Goal: Task Accomplishment & Management: Complete application form

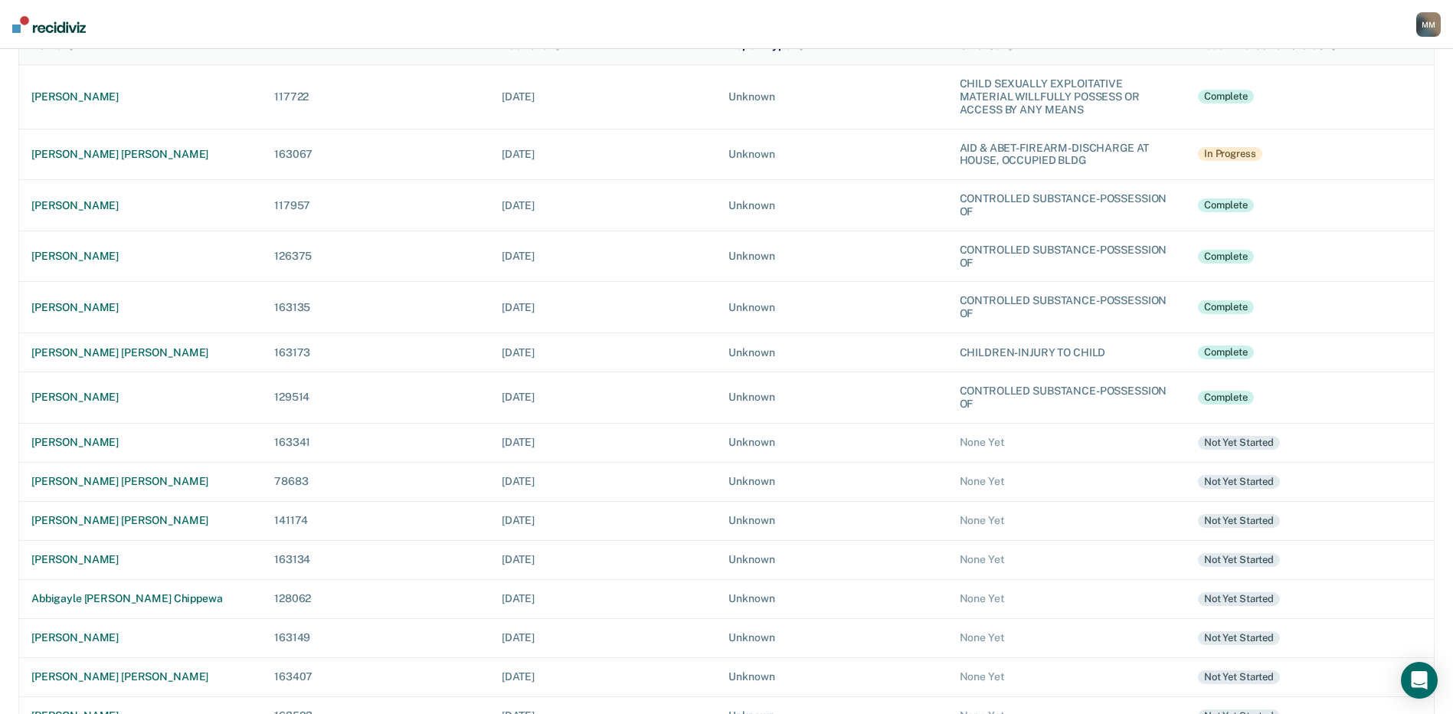
scroll to position [153, 0]
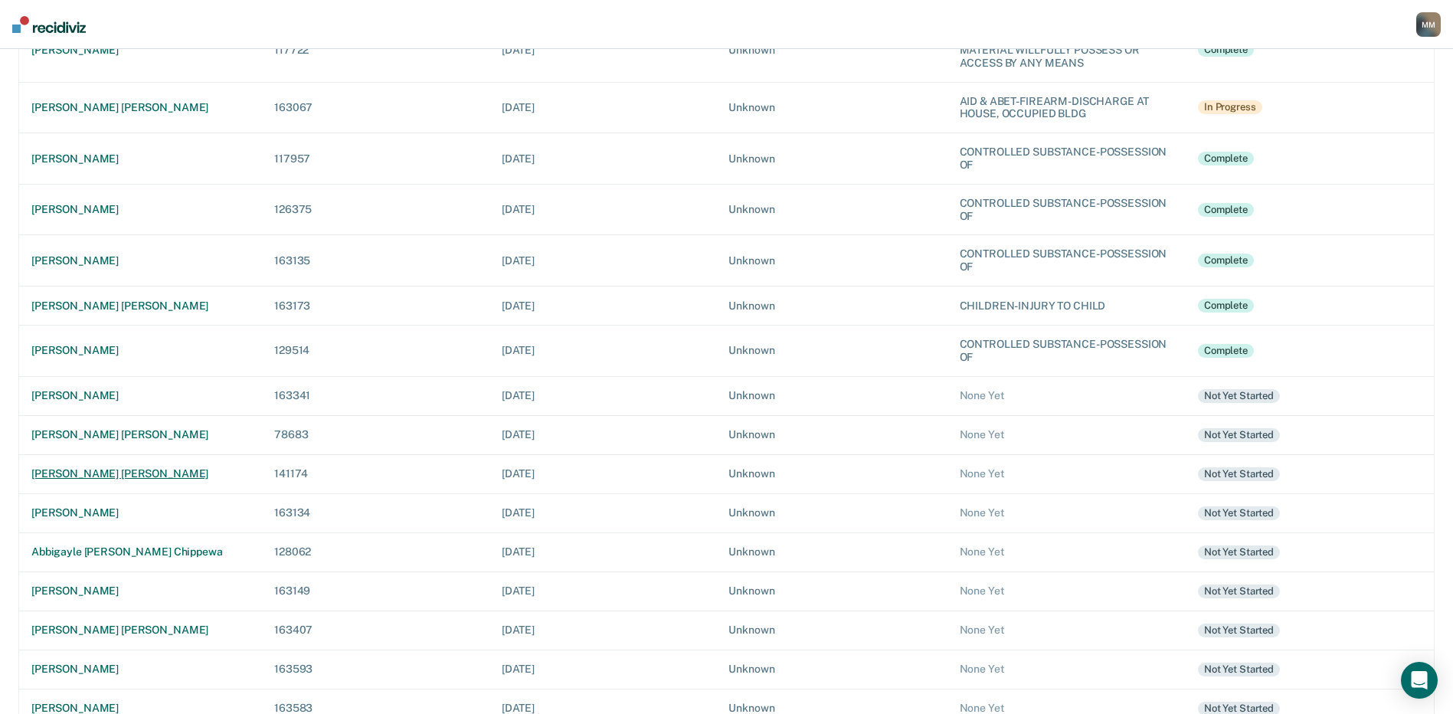
click at [99, 477] on div "[PERSON_NAME] [PERSON_NAME]" at bounding box center [140, 473] width 218 height 13
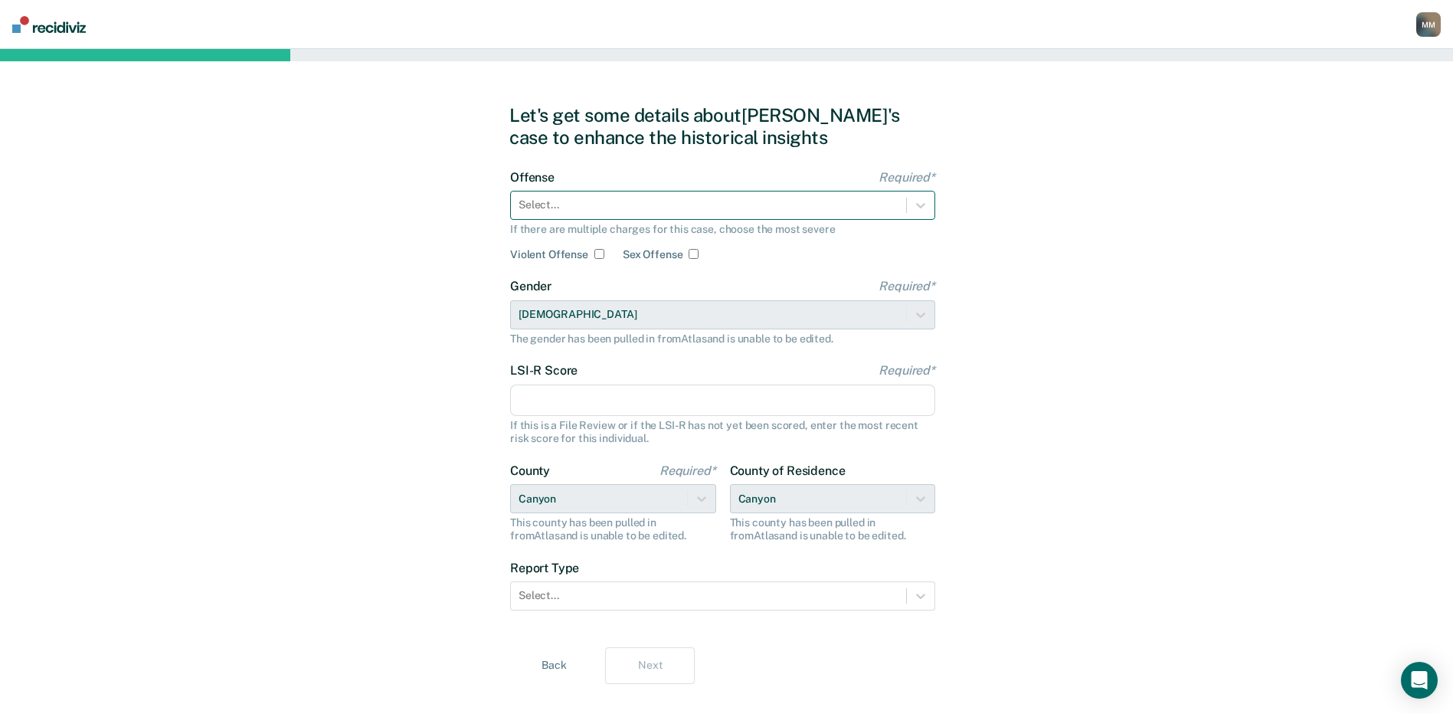
click at [534, 205] on div at bounding box center [708, 205] width 380 height 16
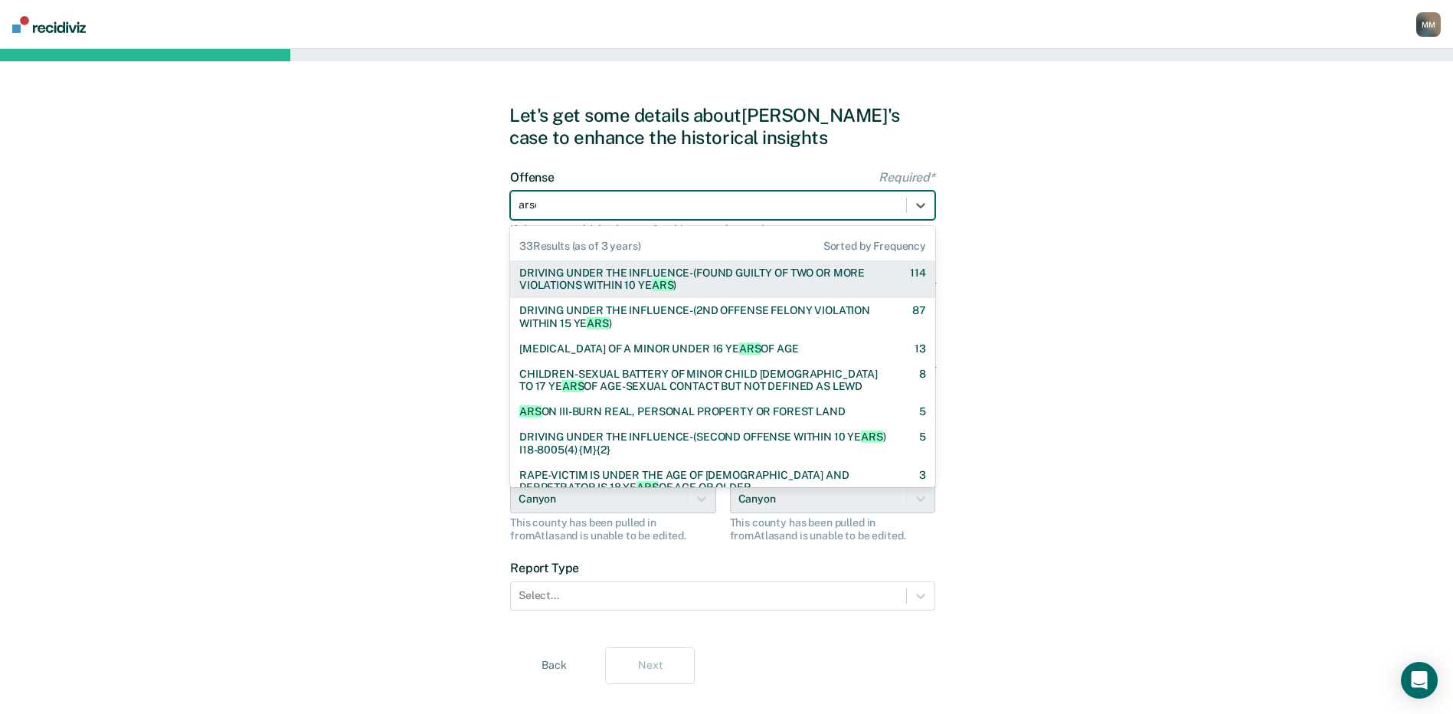
type input "arson"
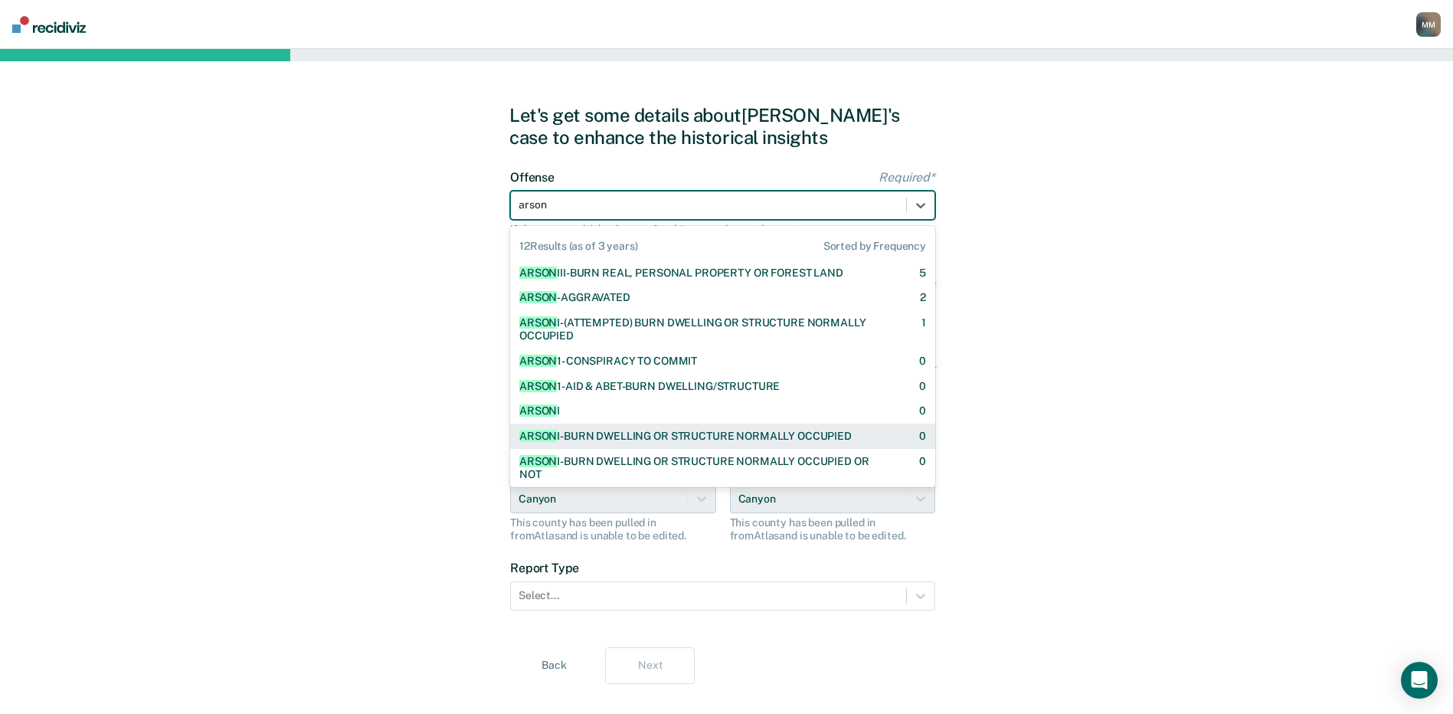
click at [651, 433] on div "ARSON I-BURN DWELLING OR STRUCTURE NORMALLY OCCUPIED" at bounding box center [685, 436] width 332 height 13
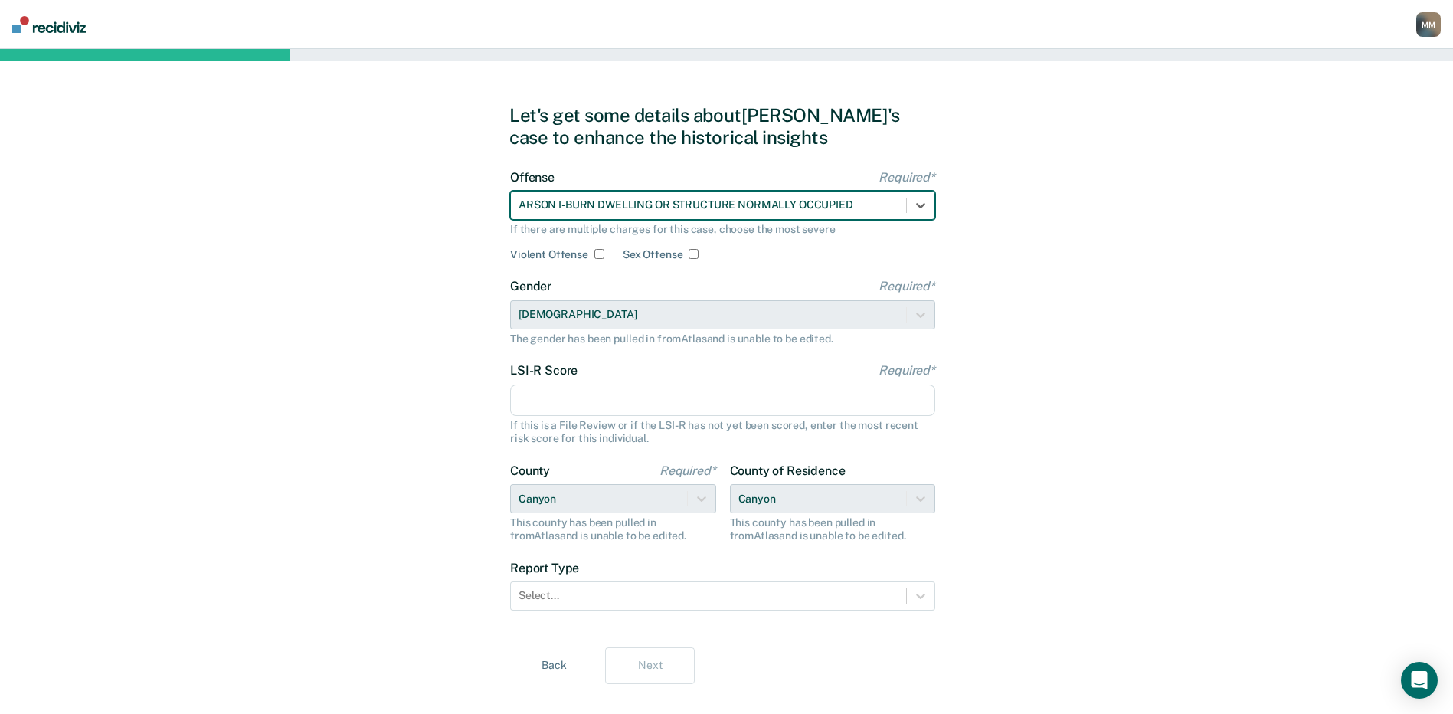
click at [1066, 282] on div "Let's get some details about [PERSON_NAME]'s case to enhance the historical ins…" at bounding box center [726, 394] width 1453 height 690
click at [601, 391] on input "LSI-R Score Required*" at bounding box center [722, 400] width 425 height 32
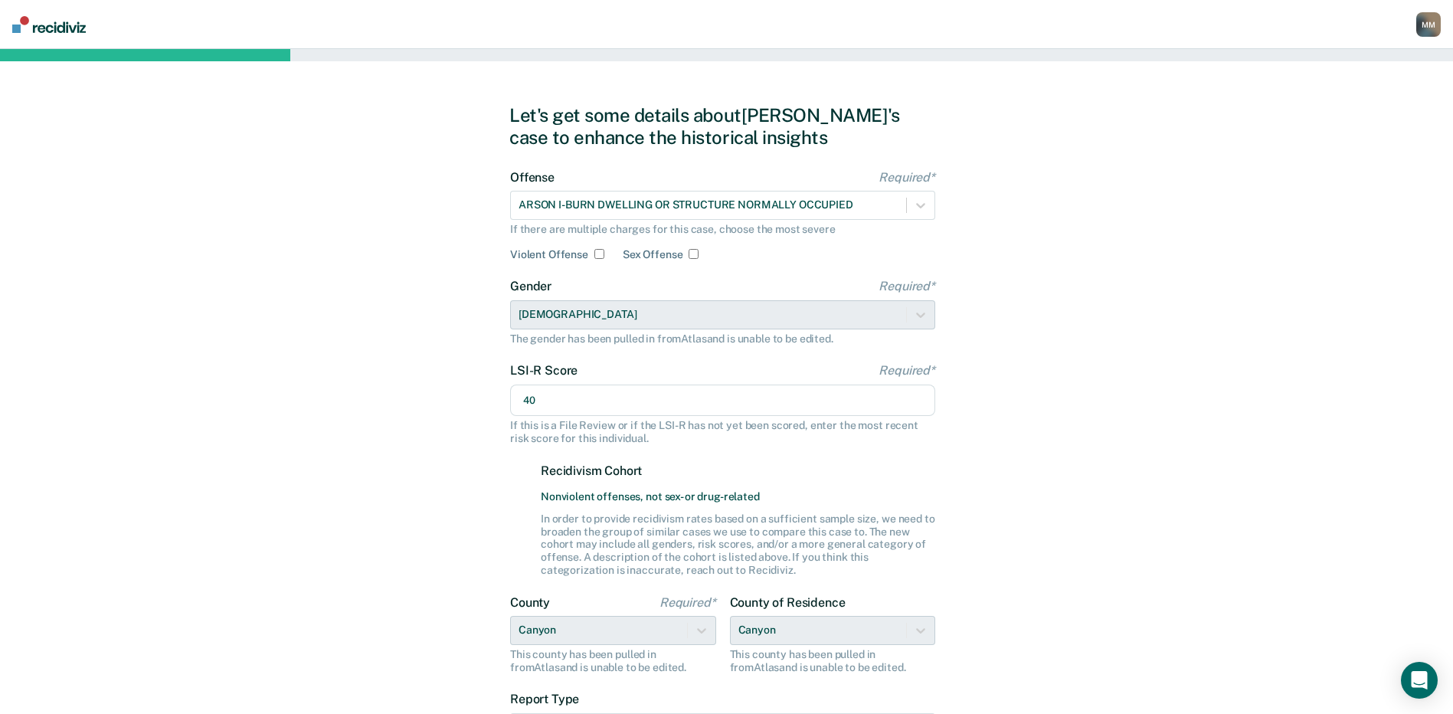
type input "40"
click at [404, 430] on div "Let's get some details about [PERSON_NAME]'s case to enhance the historical ins…" at bounding box center [726, 460] width 1453 height 822
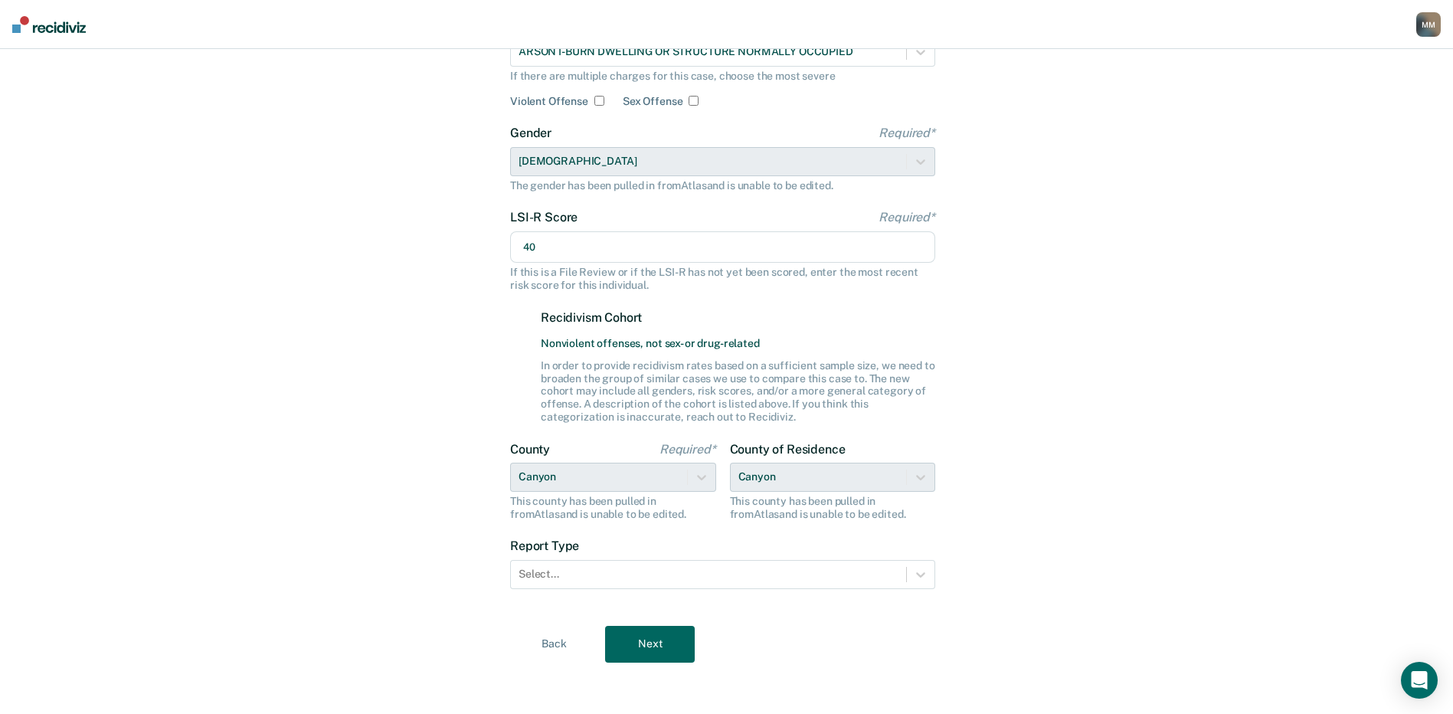
scroll to position [157, 0]
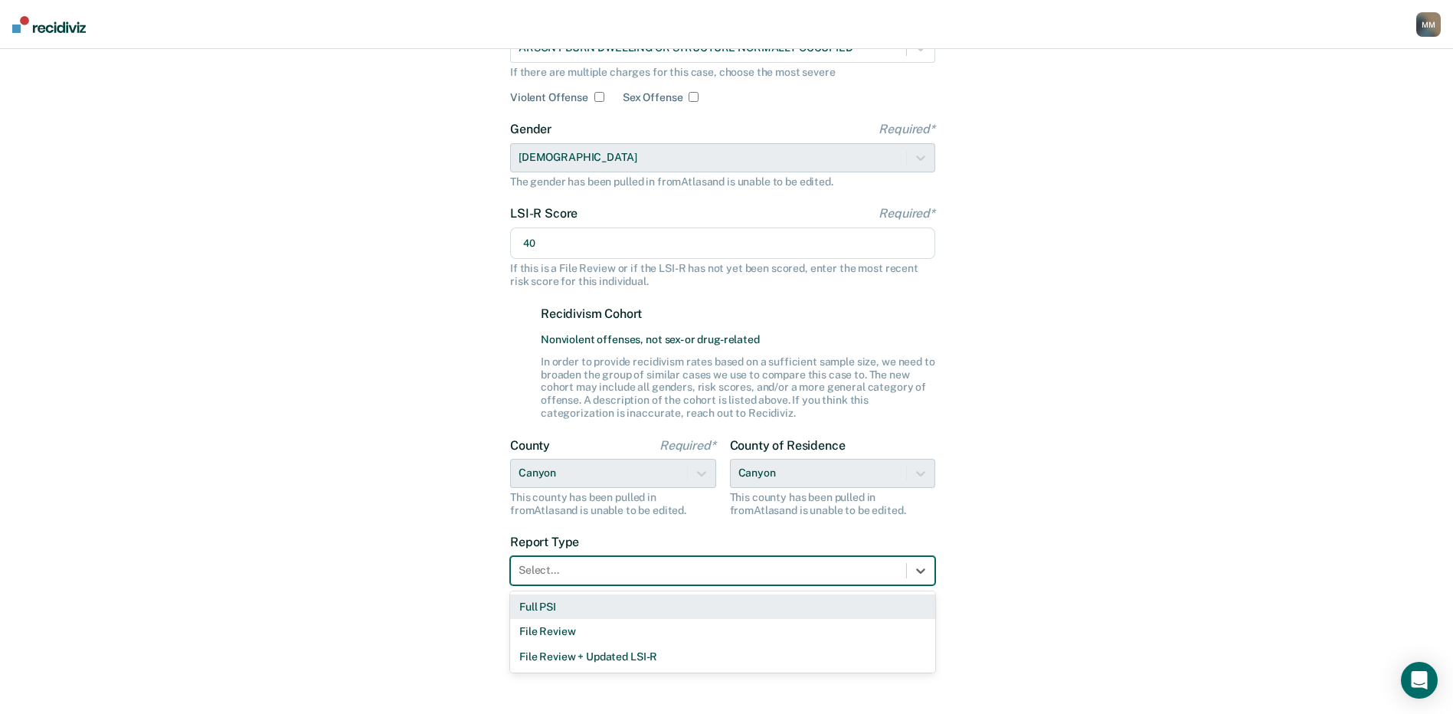
click at [528, 578] on div at bounding box center [708, 570] width 380 height 16
click at [541, 608] on div "Full PSI" at bounding box center [722, 606] width 425 height 25
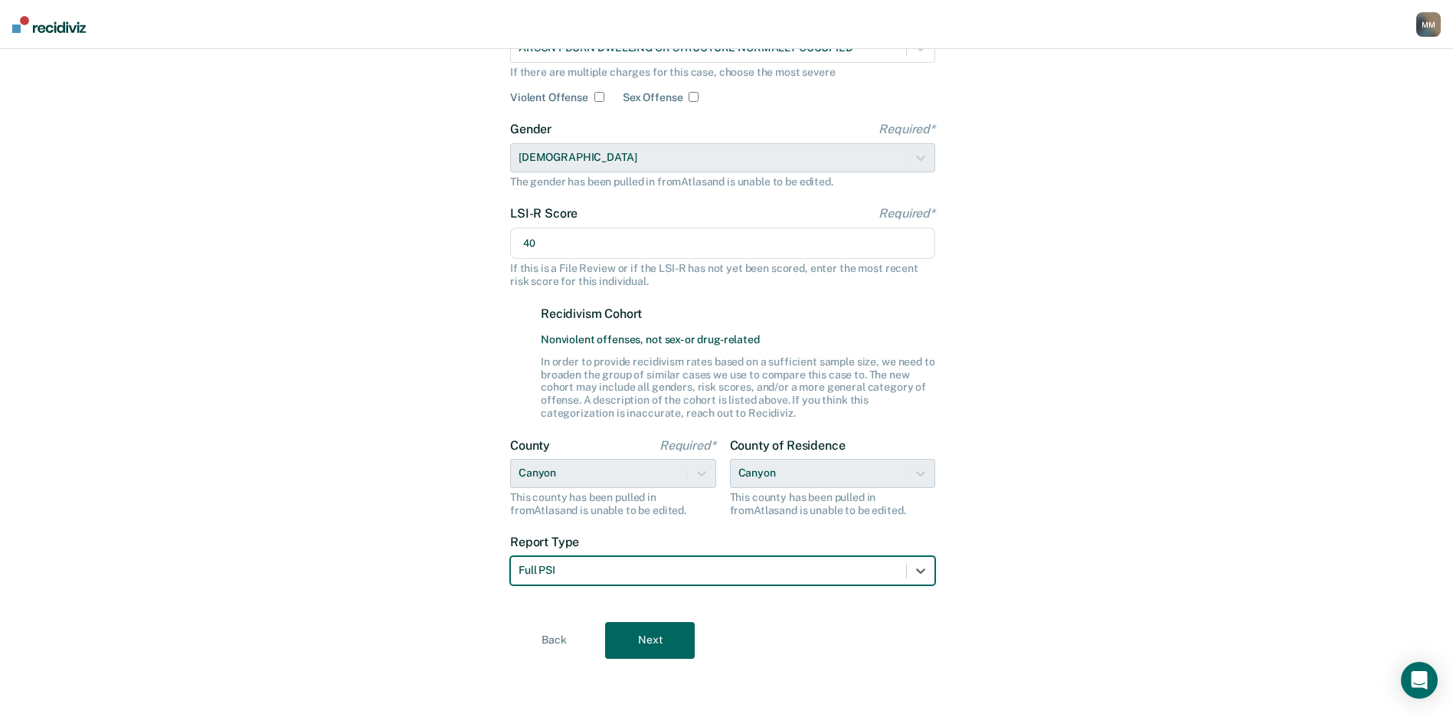
drag, startPoint x: 435, startPoint y: 542, endPoint x: 427, endPoint y: 529, distance: 15.1
click at [433, 541] on div "Let's get some details about [PERSON_NAME]'s case to enhance the historical ins…" at bounding box center [726, 303] width 1453 height 822
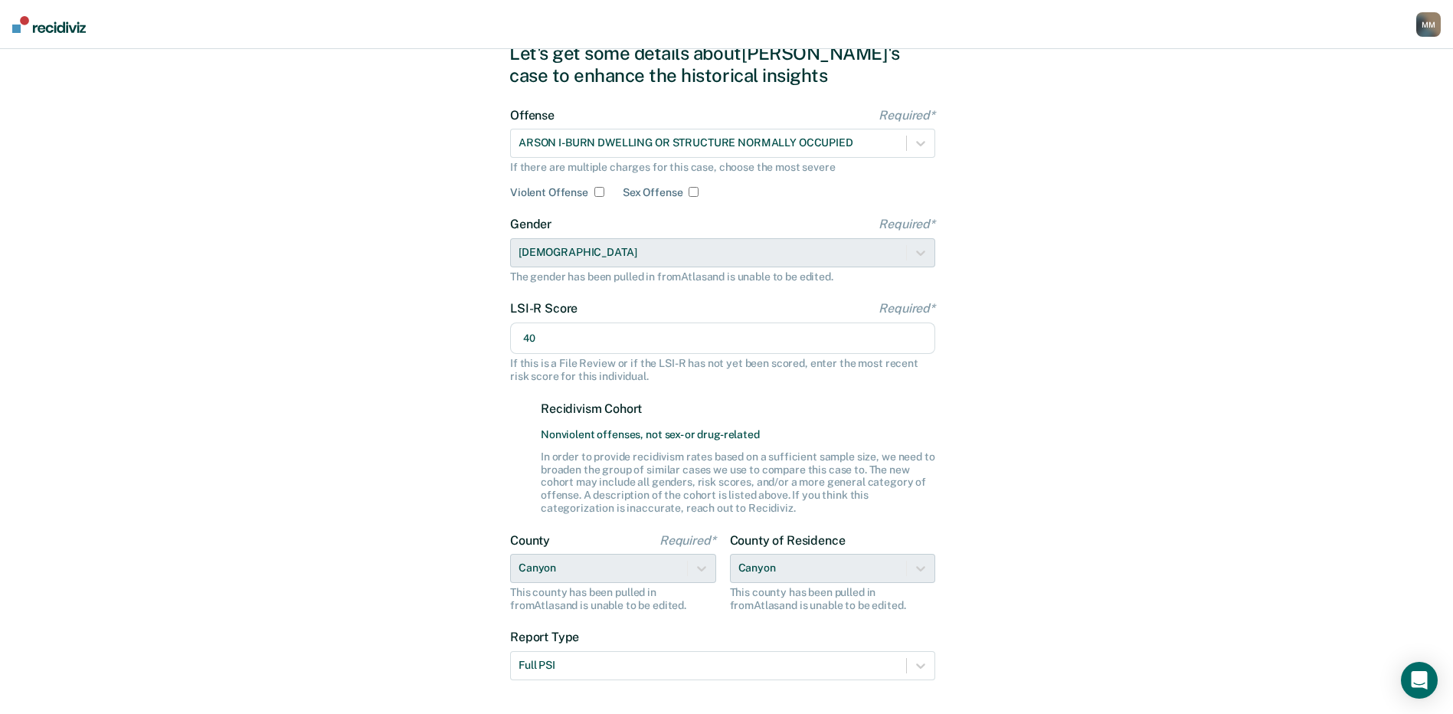
scroll to position [4, 0]
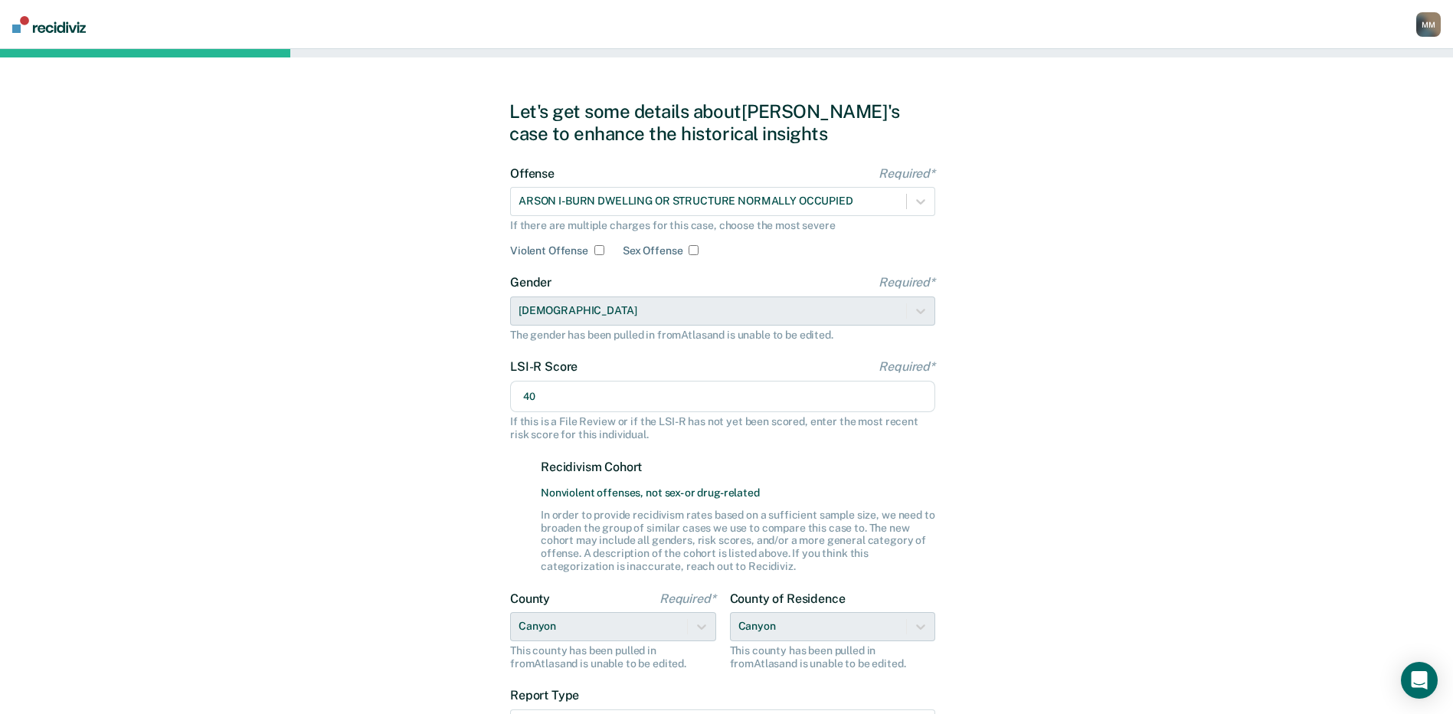
click at [594, 247] on input "Violent Offense" at bounding box center [599, 250] width 10 height 10
checkbox input "true"
click at [1125, 351] on div "Let's get some details about [PERSON_NAME]'s case to enhance the historical ins…" at bounding box center [726, 456] width 1453 height 822
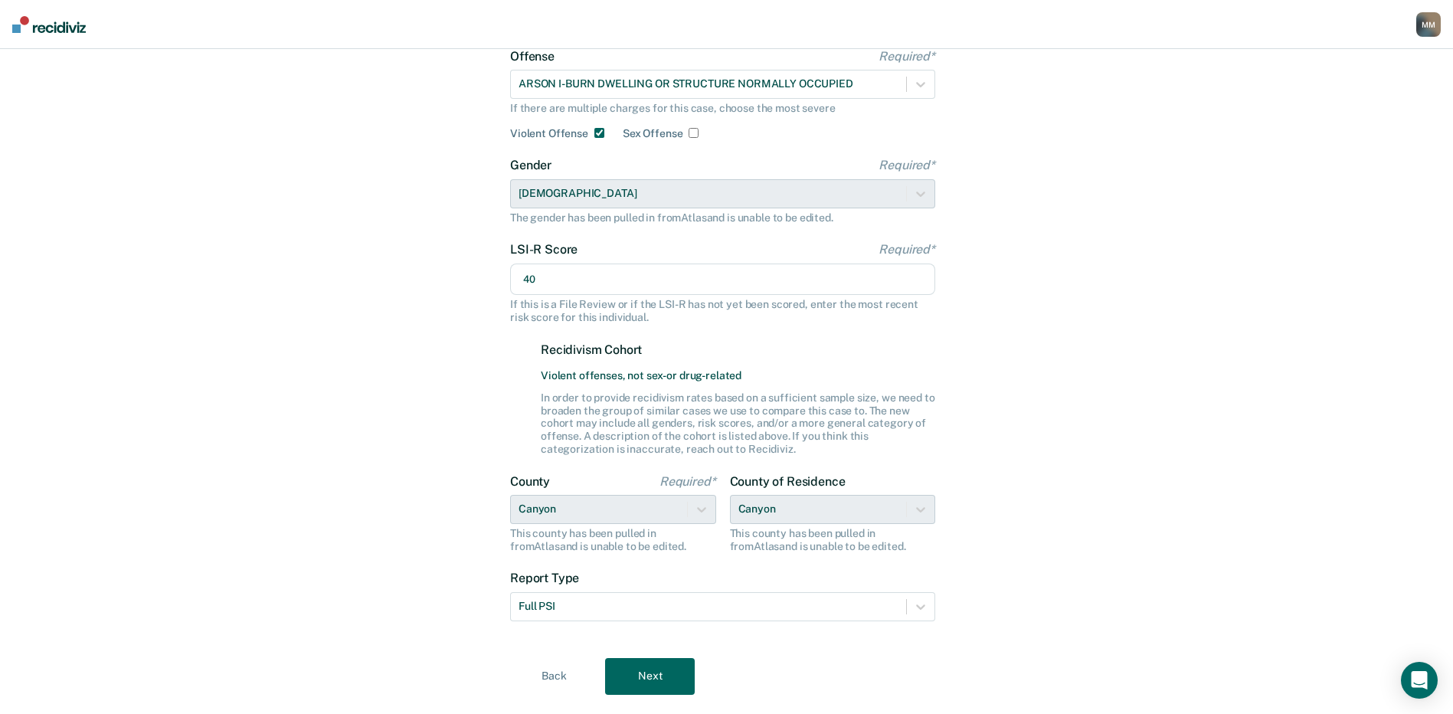
scroll to position [157, 0]
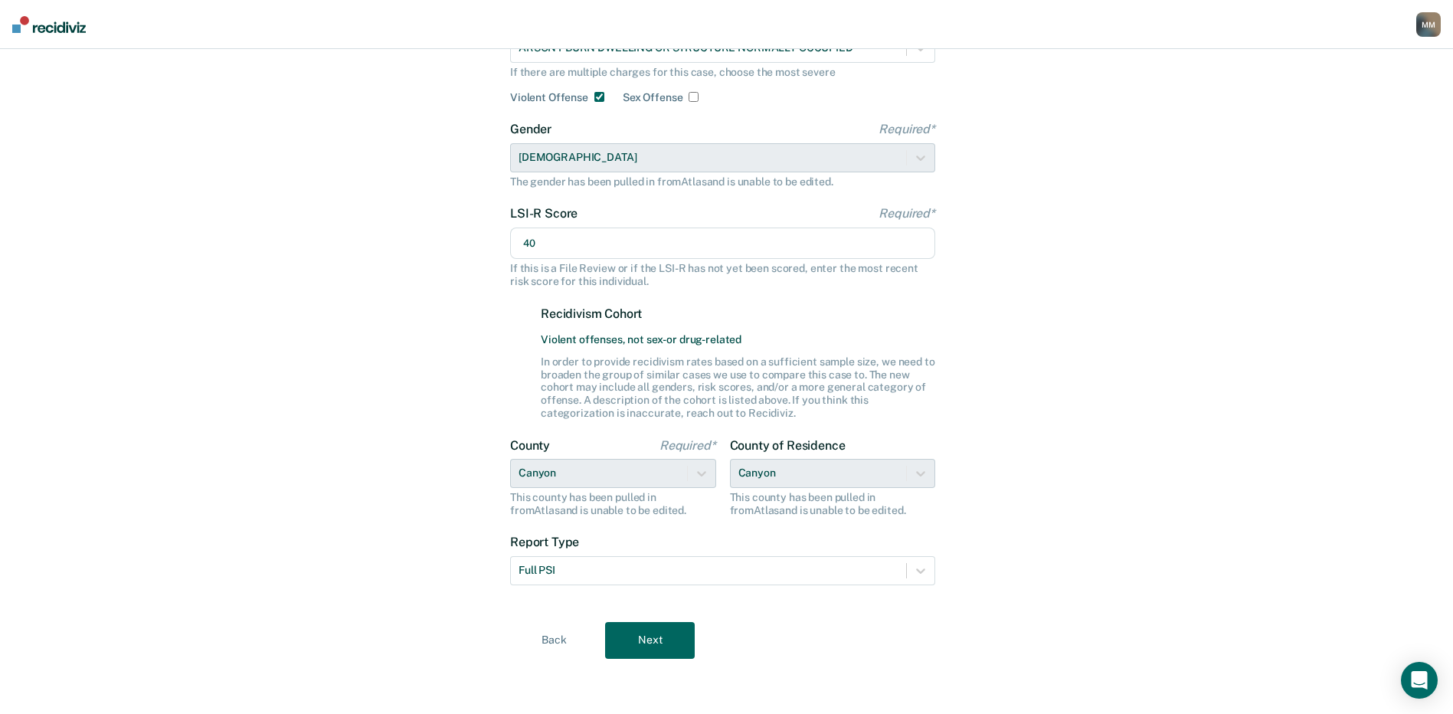
click at [665, 640] on button "Next" at bounding box center [650, 640] width 90 height 37
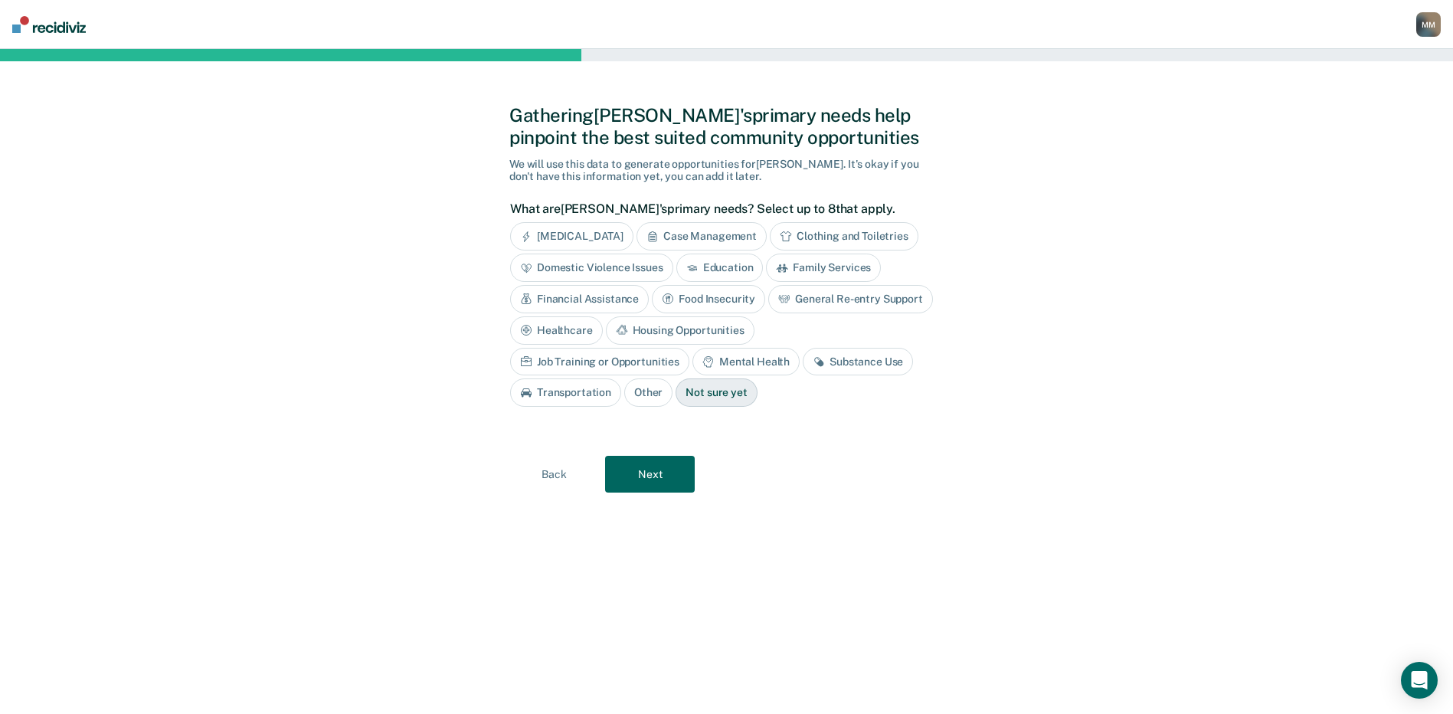
scroll to position [0, 0]
click at [731, 231] on div "Case Management" at bounding box center [707, 236] width 130 height 28
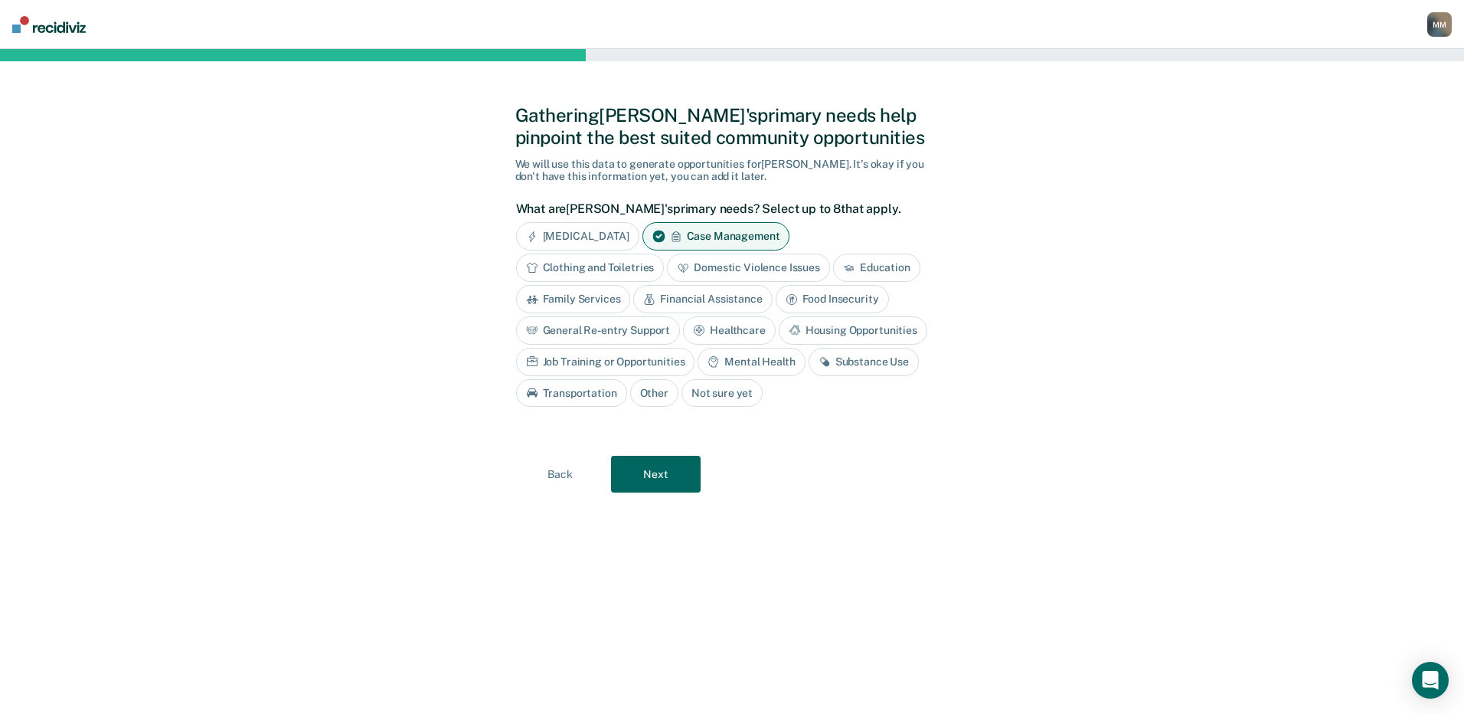
click at [642, 333] on div "General Re-entry Support" at bounding box center [598, 330] width 165 height 28
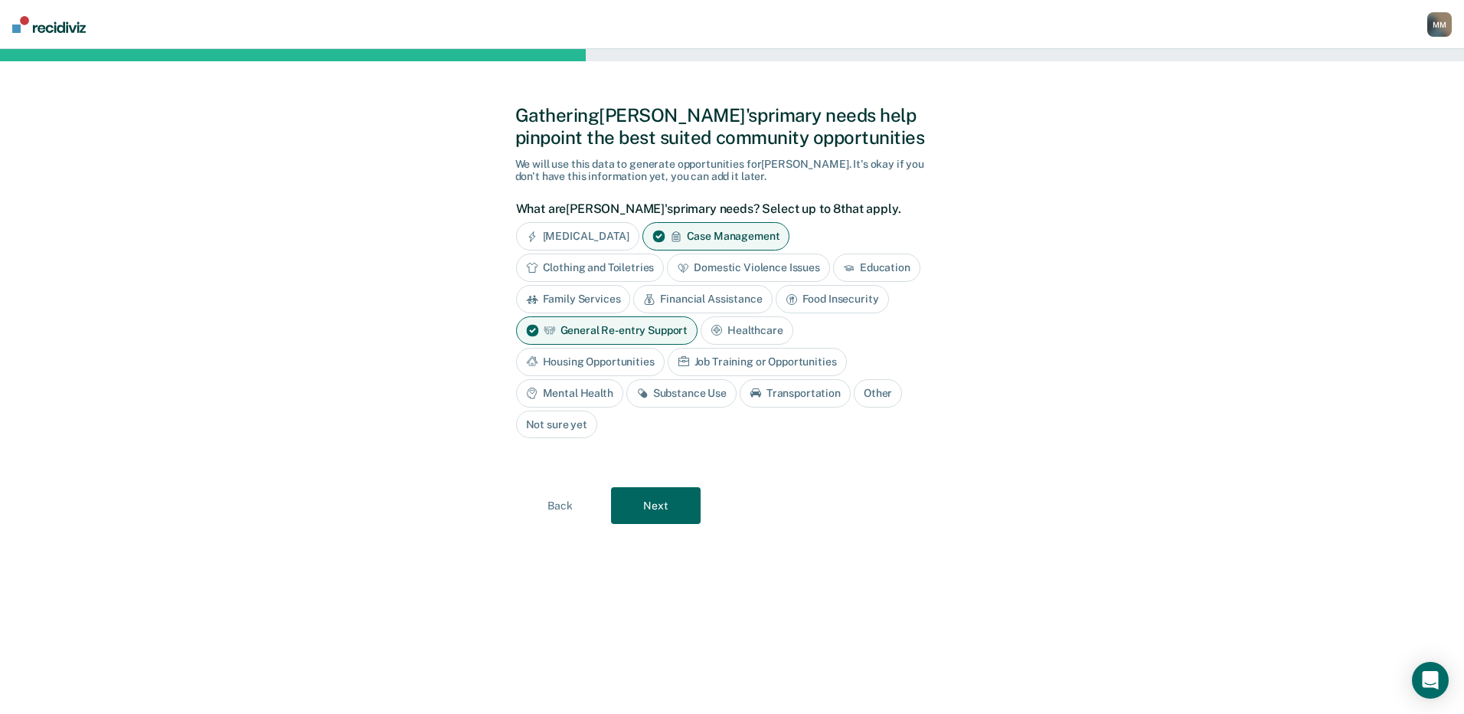
click at [621, 360] on div "Housing Opportunities" at bounding box center [590, 362] width 149 height 28
click at [748, 364] on div "Job Training or Opportunities" at bounding box center [774, 362] width 179 height 28
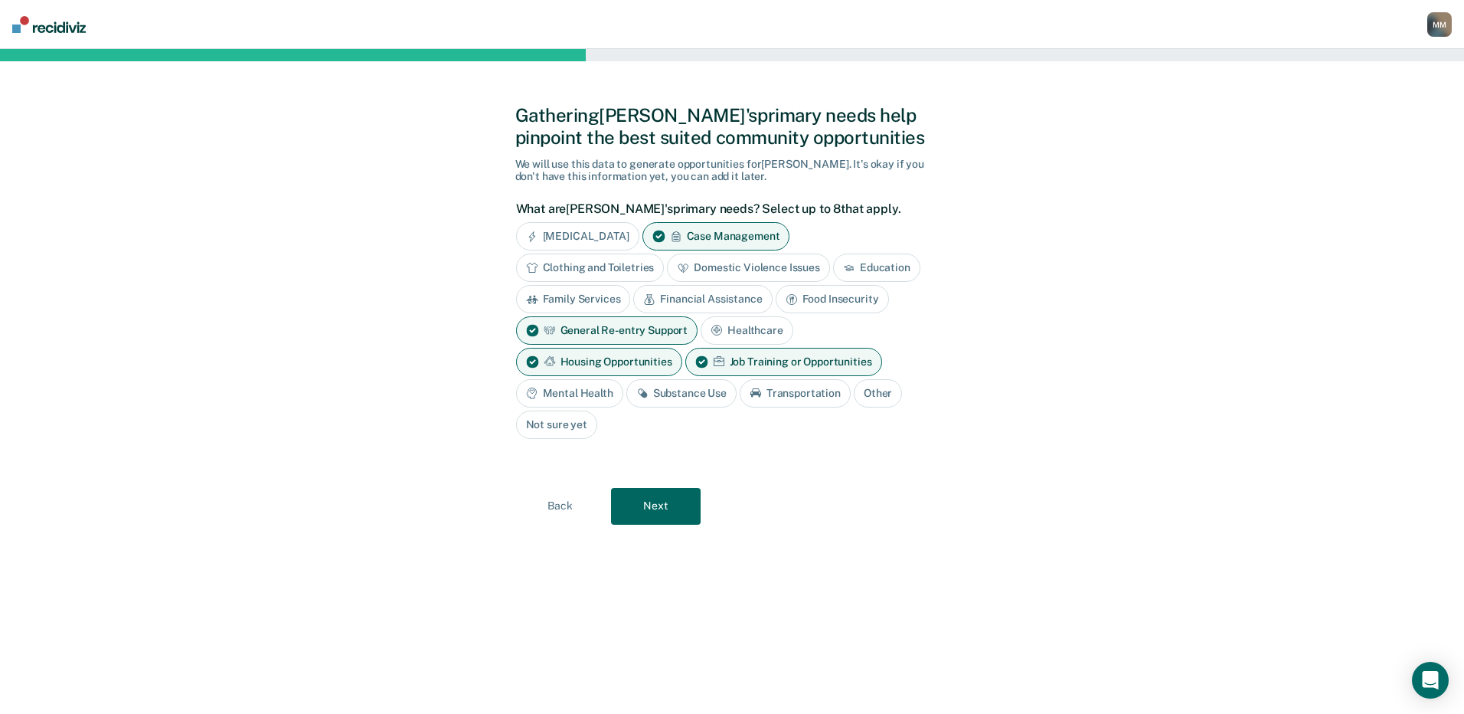
click at [589, 388] on div "Mental Health" at bounding box center [569, 393] width 107 height 28
click at [681, 393] on div "Substance Use" at bounding box center [699, 393] width 110 height 28
click at [665, 506] on button "Next" at bounding box center [656, 506] width 90 height 37
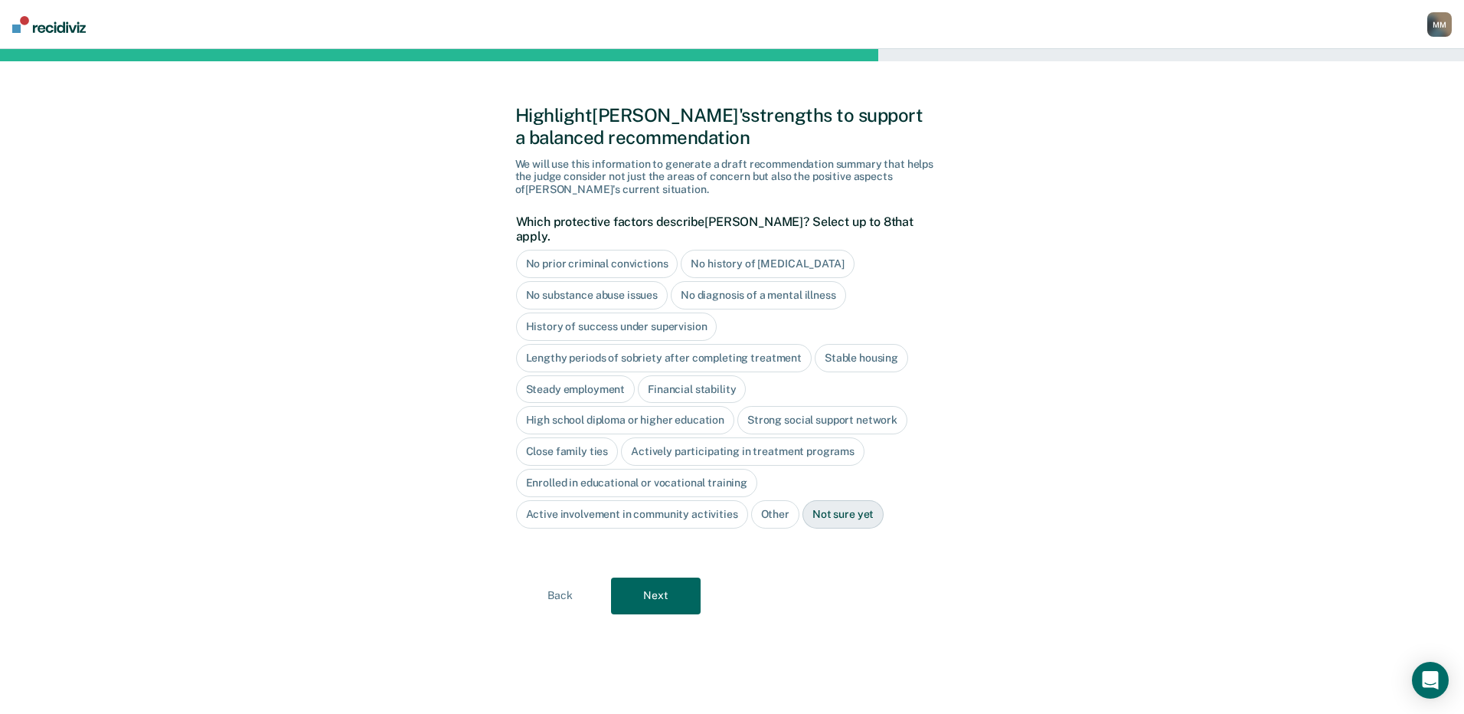
click at [593, 437] on div "Close family ties" at bounding box center [567, 451] width 103 height 28
click at [662, 586] on button "Next" at bounding box center [656, 595] width 90 height 37
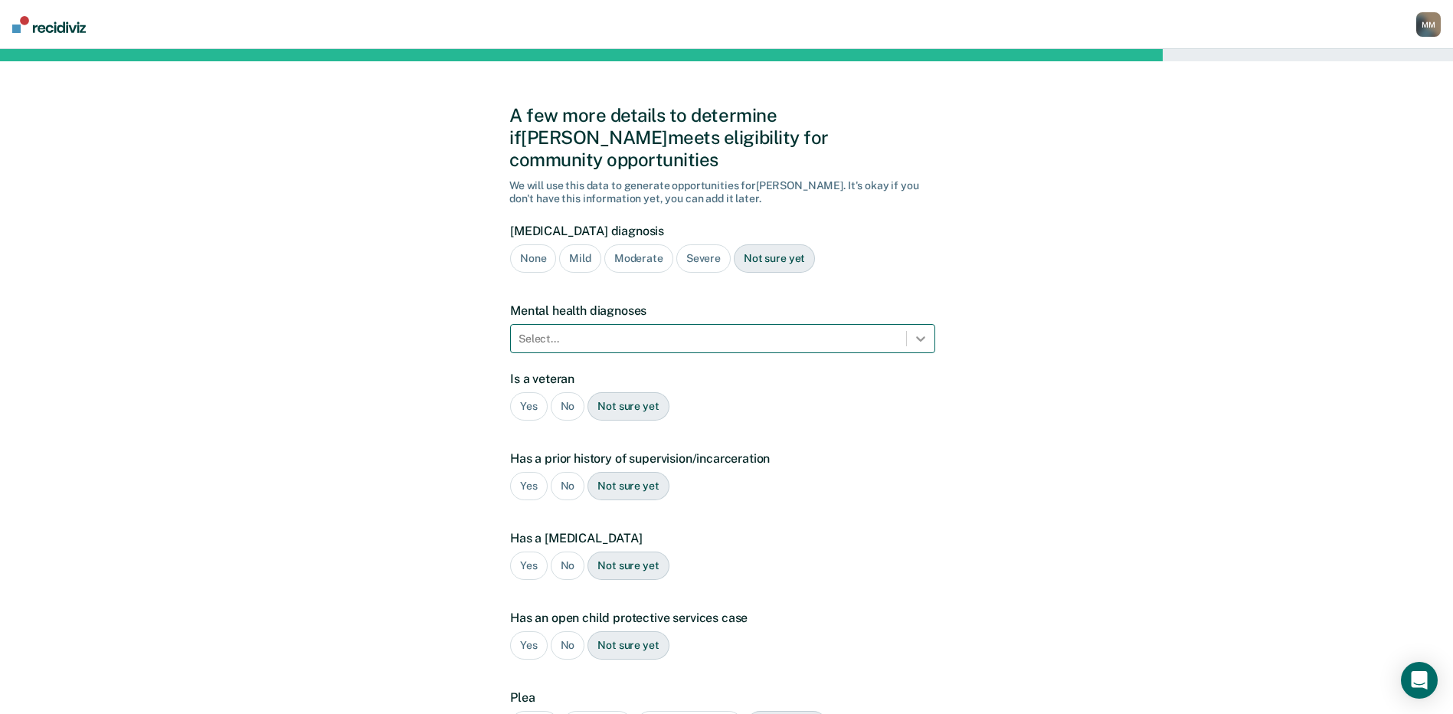
click at [915, 331] on icon at bounding box center [920, 338] width 15 height 15
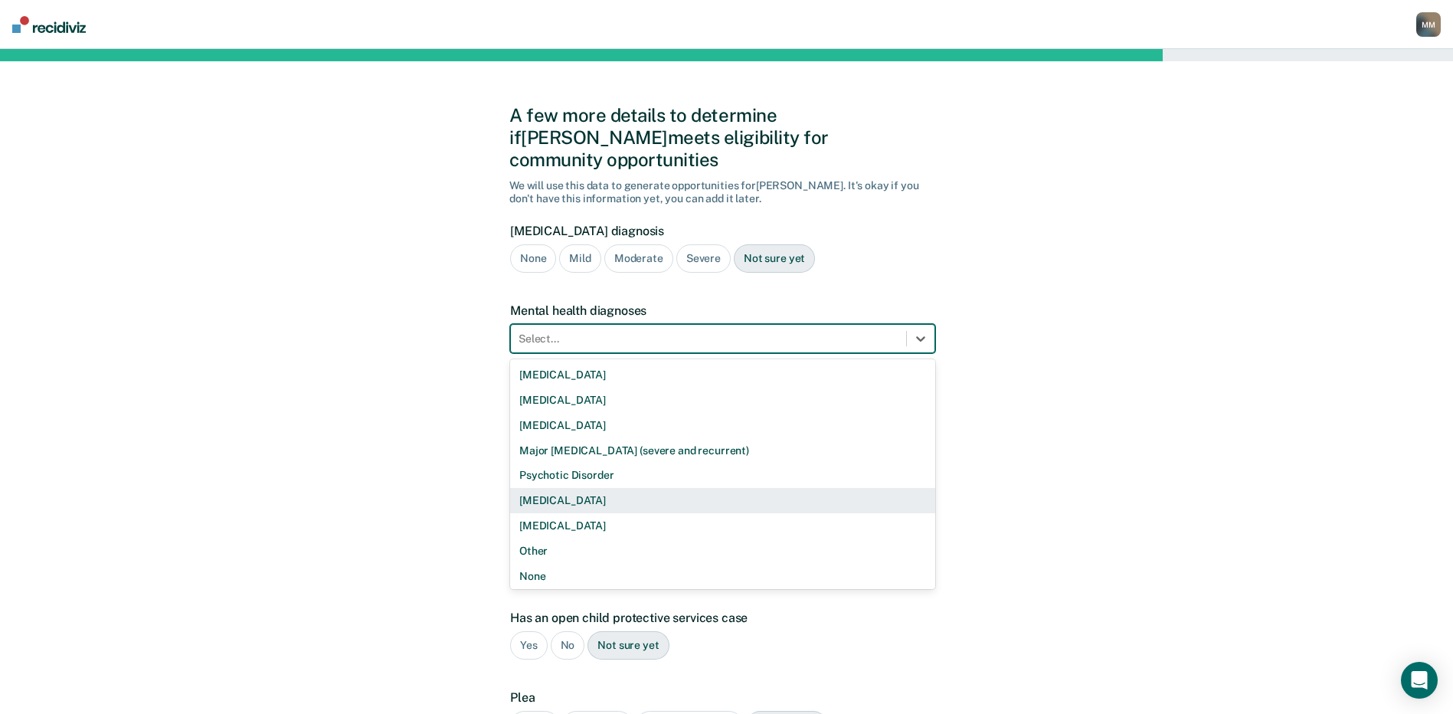
click at [560, 488] on div "[MEDICAL_DATA]" at bounding box center [722, 500] width 425 height 25
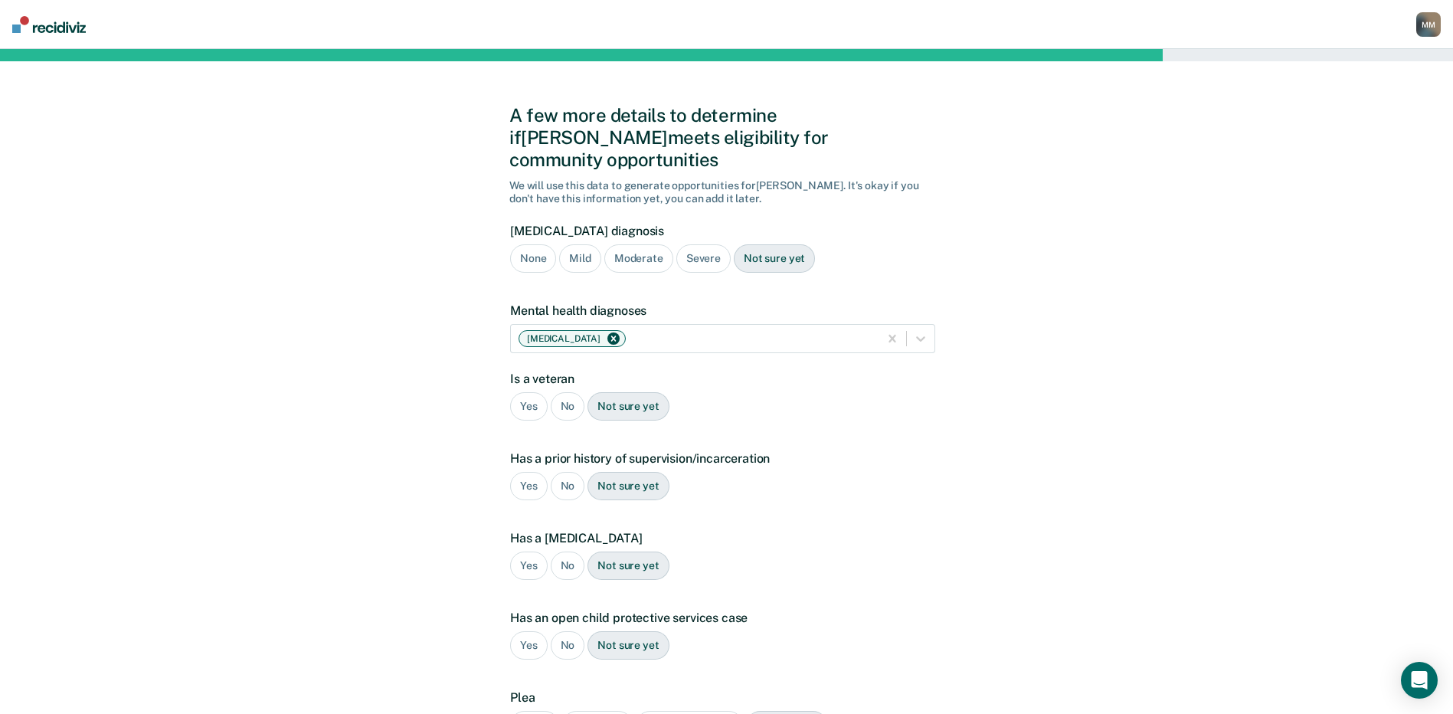
click at [561, 392] on div "No" at bounding box center [568, 406] width 34 height 28
click at [528, 472] on div "Yes" at bounding box center [529, 486] width 38 height 28
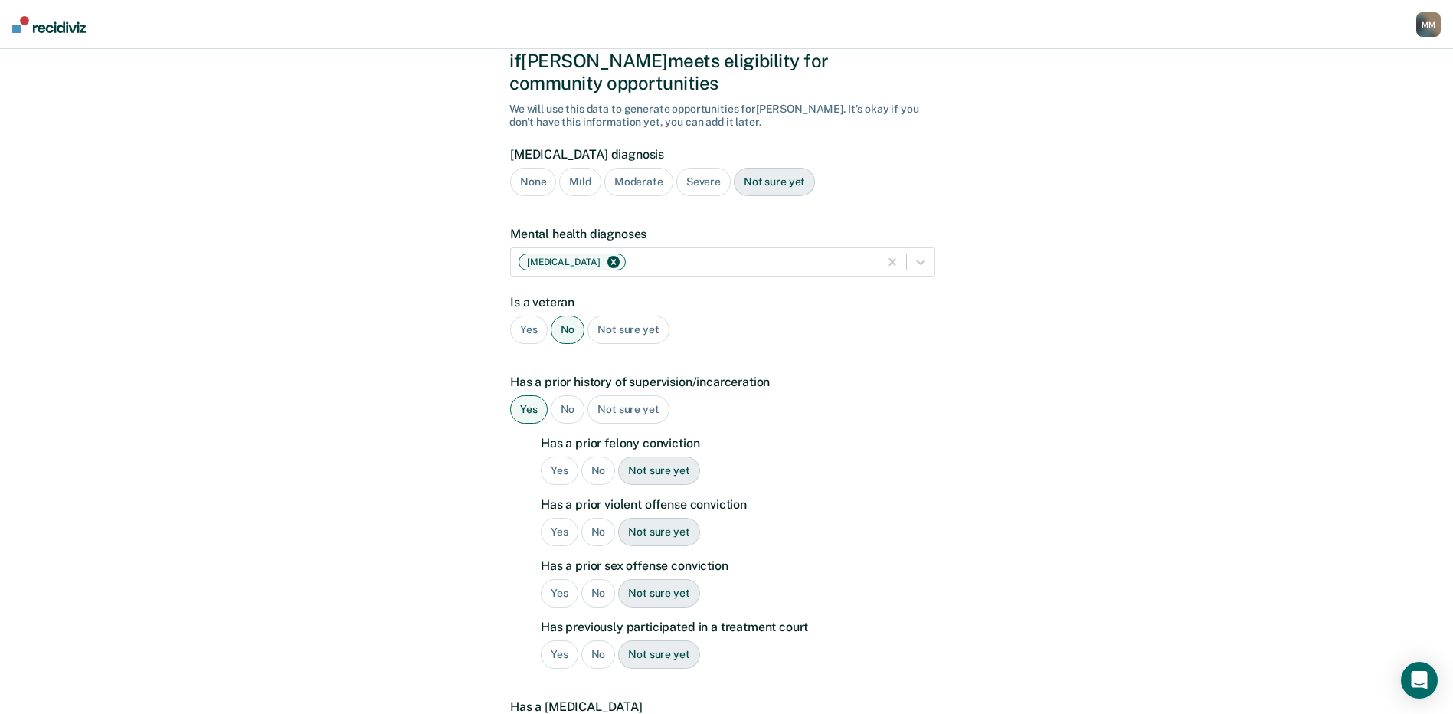
scroll to position [153, 0]
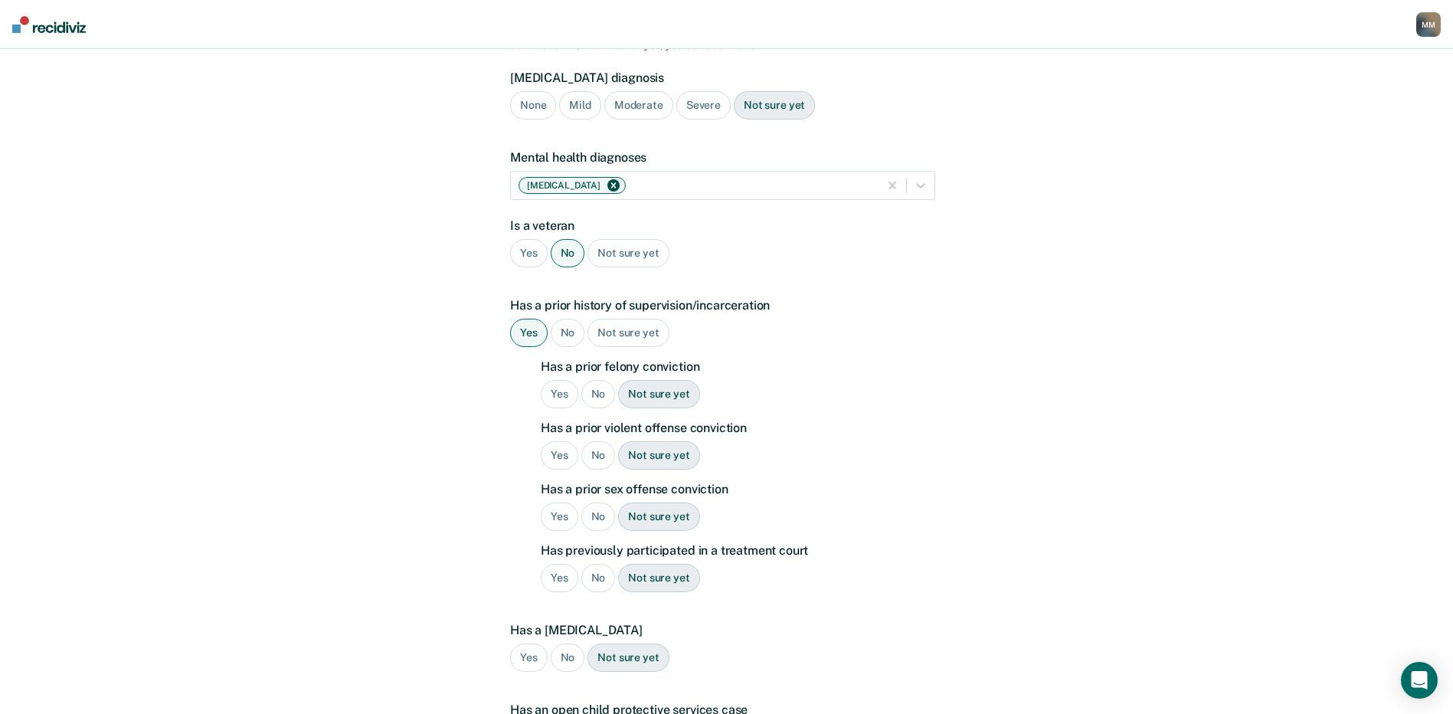
click at [566, 380] on div "Yes" at bounding box center [560, 394] width 38 height 28
click at [594, 441] on div "No" at bounding box center [598, 455] width 34 height 28
click at [594, 502] on div "No" at bounding box center [598, 516] width 34 height 28
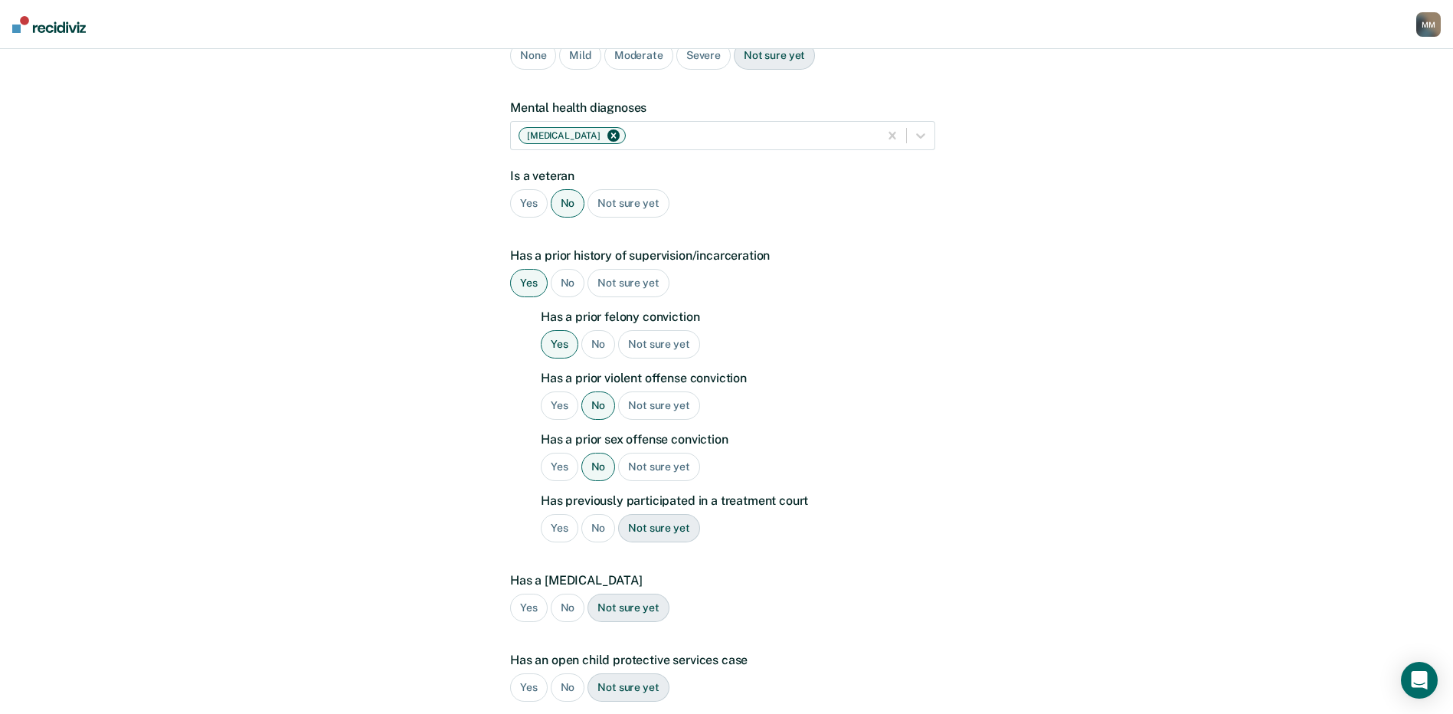
scroll to position [230, 0]
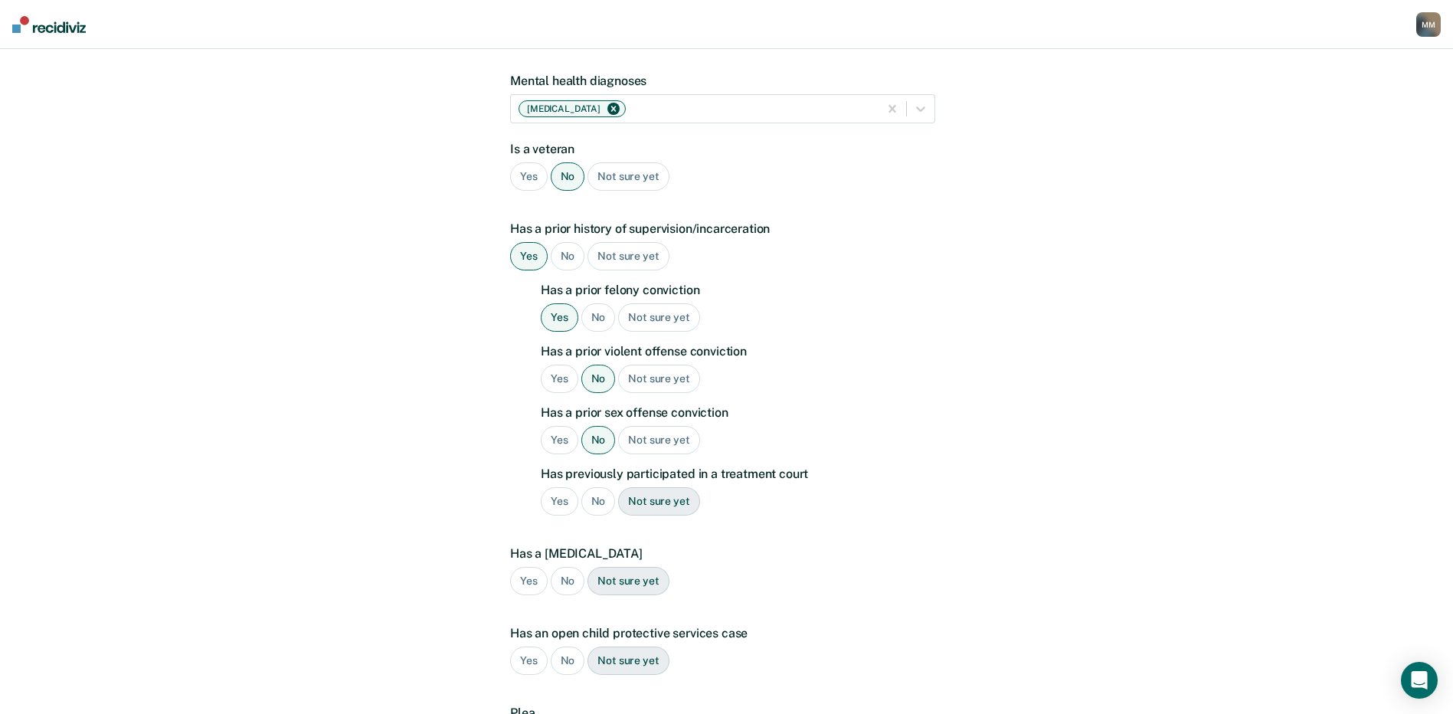
click at [597, 487] on div "No" at bounding box center [598, 501] width 34 height 28
click at [567, 567] on div "No" at bounding box center [568, 581] width 34 height 28
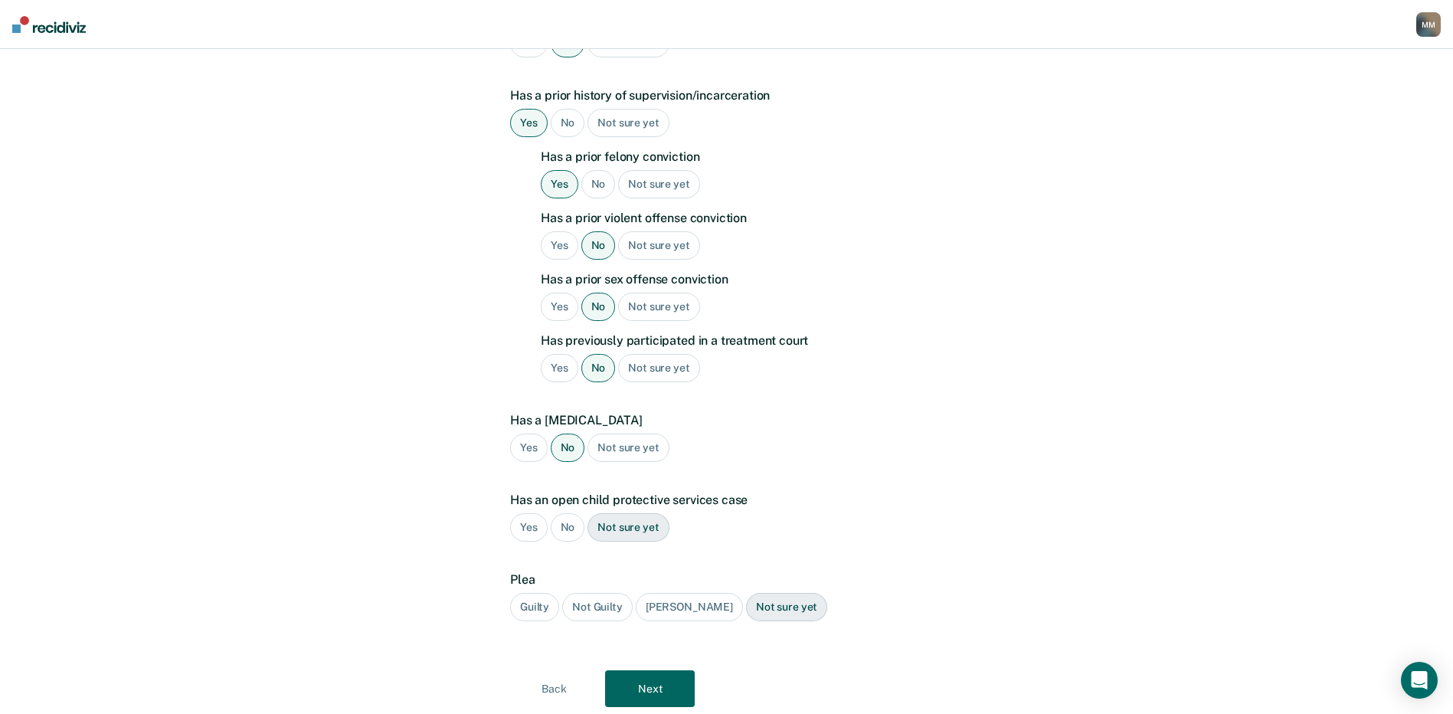
scroll to position [383, 0]
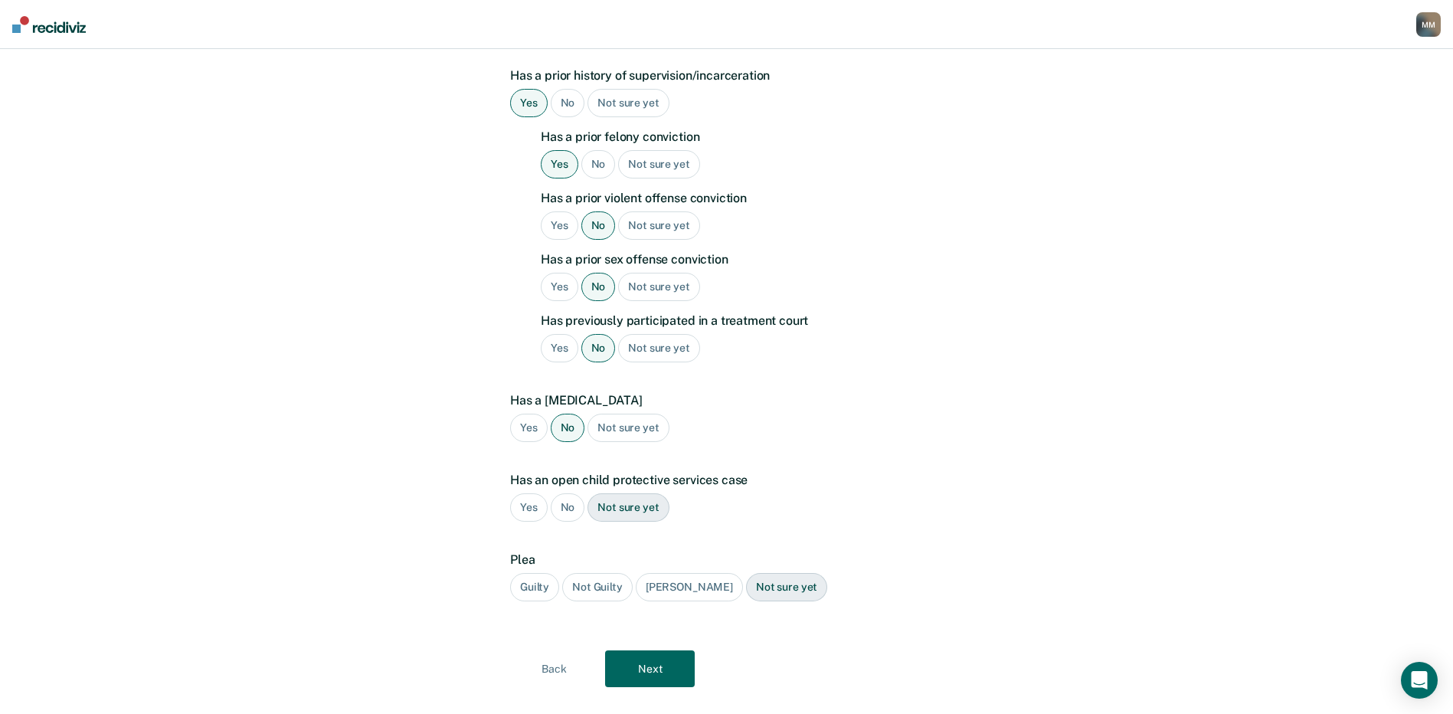
click at [567, 493] on div "No" at bounding box center [568, 507] width 34 height 28
click at [537, 573] on div "Guilty" at bounding box center [534, 587] width 49 height 28
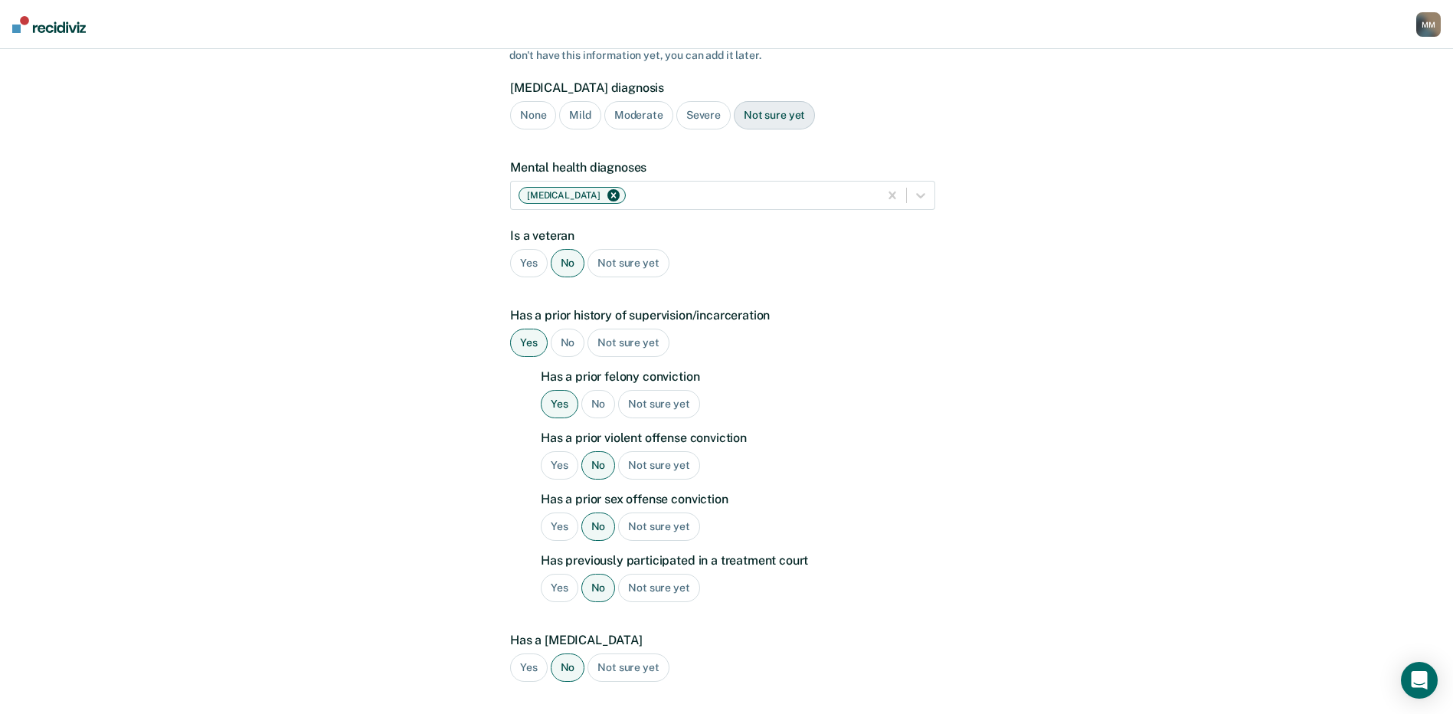
scroll to position [389, 0]
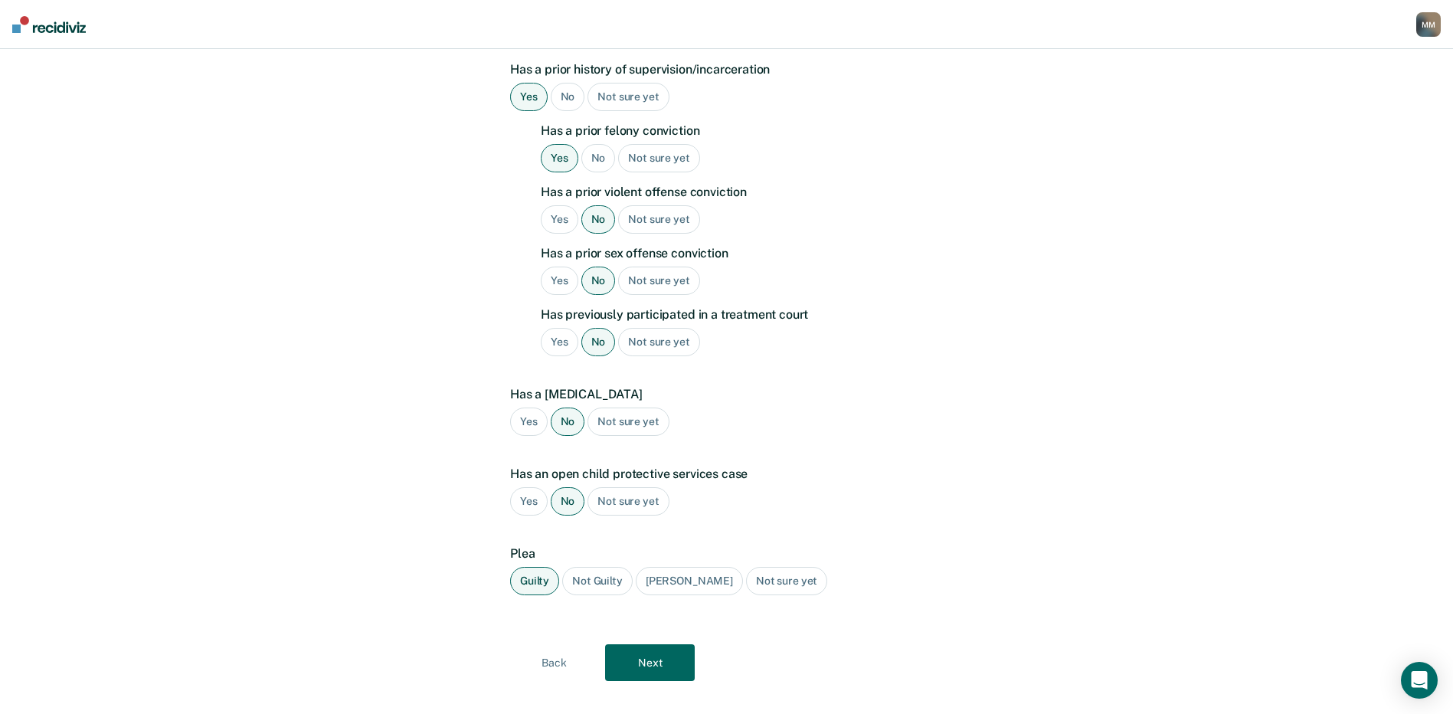
click at [662, 644] on button "Next" at bounding box center [650, 662] width 90 height 37
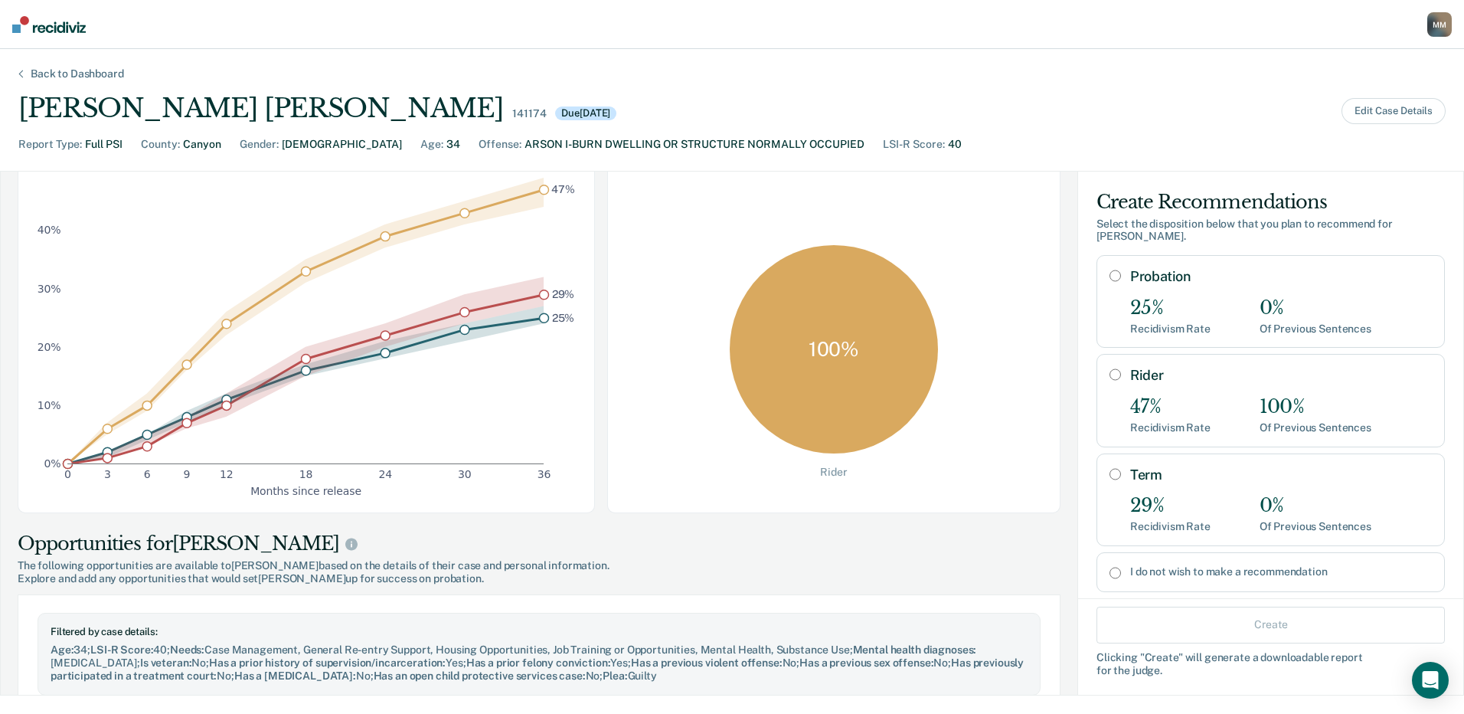
scroll to position [153, 0]
